Goal: Check status: Check status

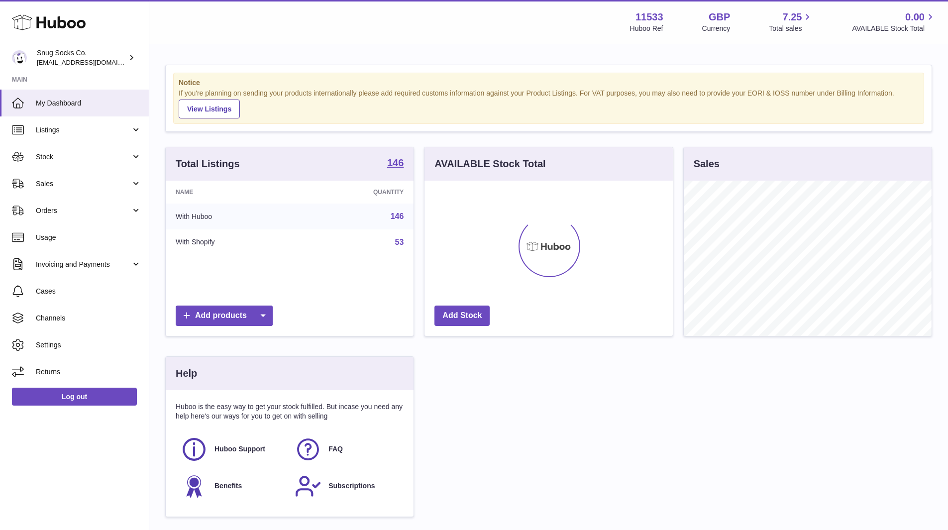
scroll to position [155, 248]
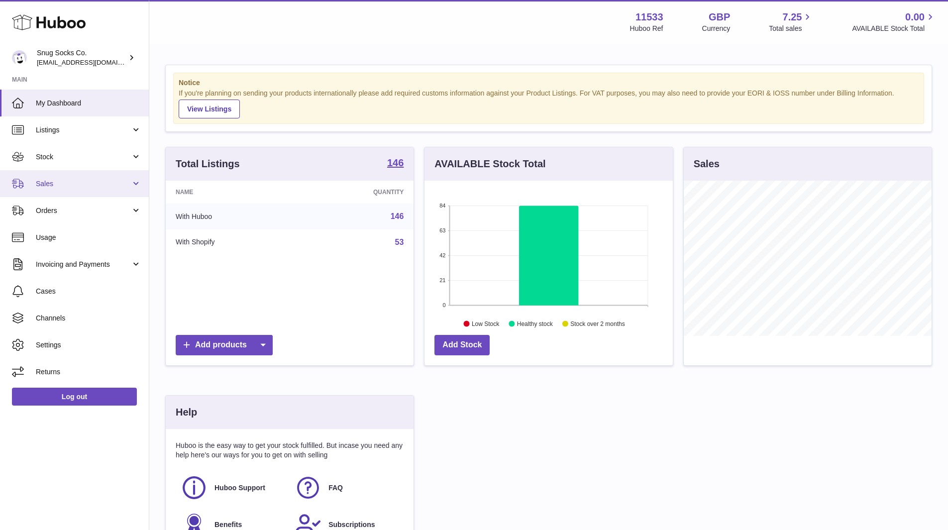
click at [68, 193] on link "Sales" at bounding box center [74, 183] width 149 height 27
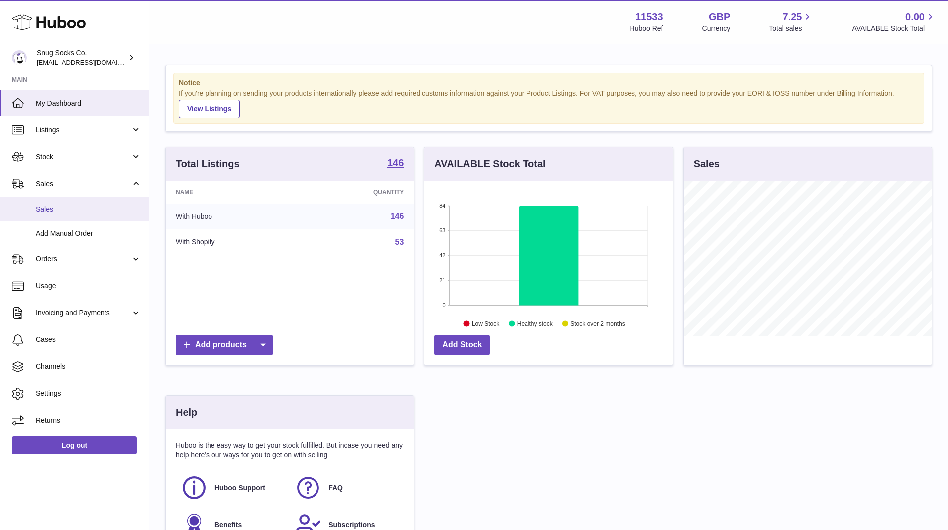
click at [67, 206] on span "Sales" at bounding box center [89, 209] width 106 height 9
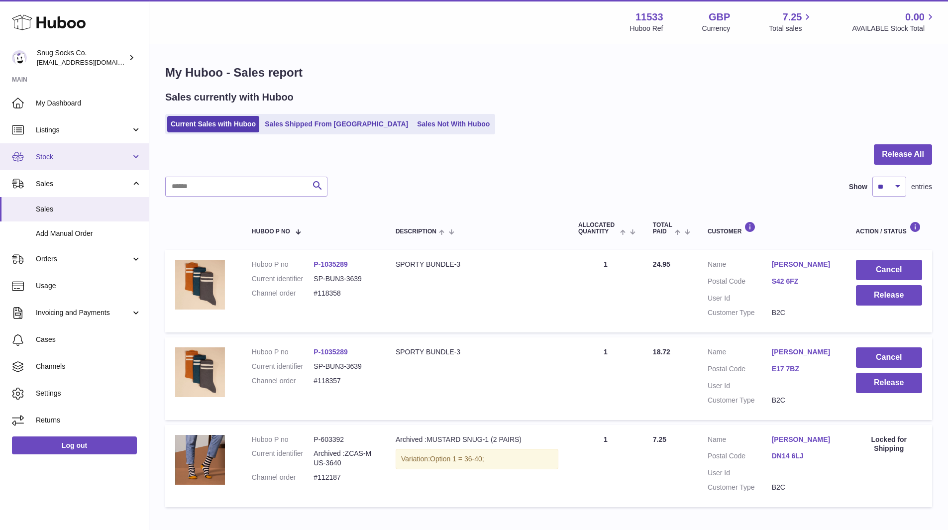
click at [78, 154] on span "Stock" at bounding box center [83, 156] width 95 height 9
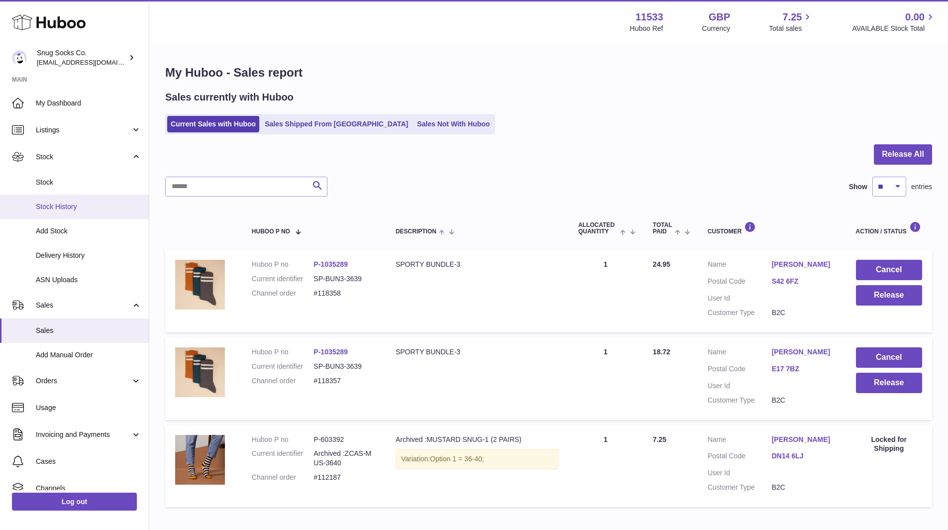
click at [74, 210] on span "Stock History" at bounding box center [89, 206] width 106 height 9
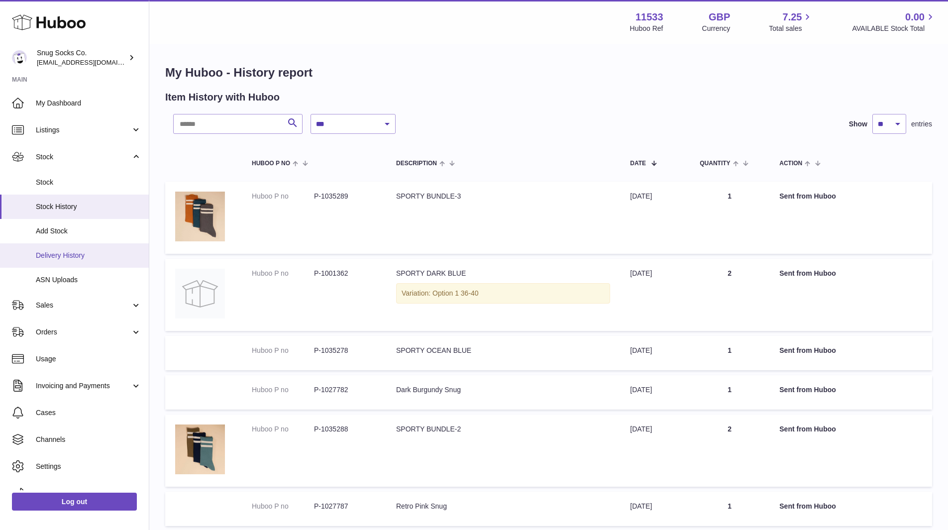
click at [77, 251] on span "Delivery History" at bounding box center [89, 255] width 106 height 9
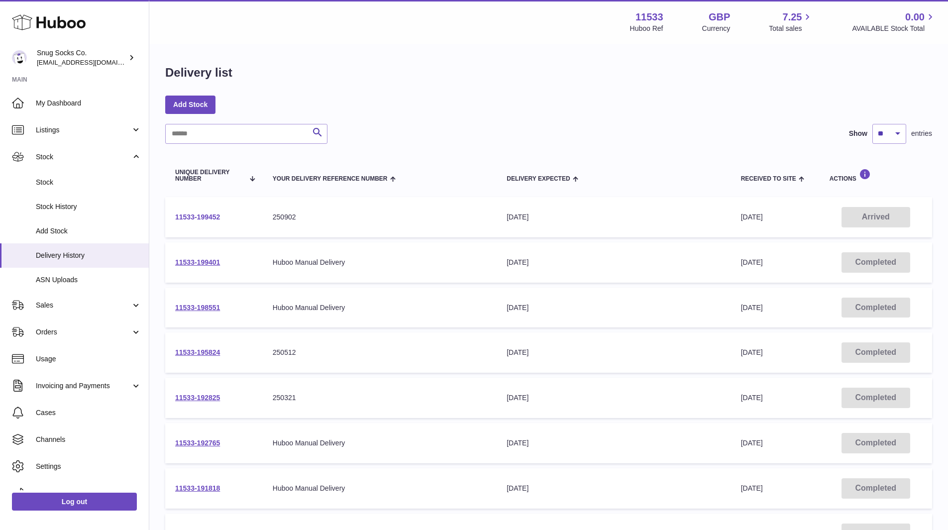
click at [210, 218] on link "11533-199452" at bounding box center [197, 217] width 45 height 8
